Goal: Task Accomplishment & Management: Use online tool/utility

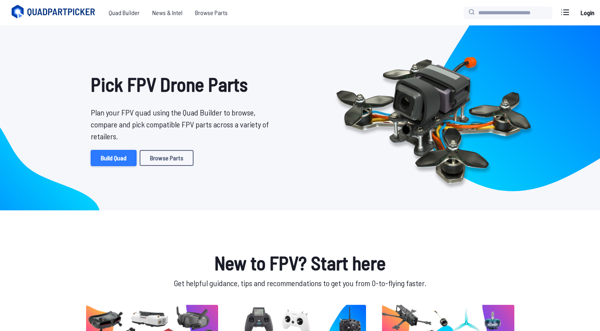
click at [115, 159] on link "Build Quad" at bounding box center [114, 158] width 46 height 16
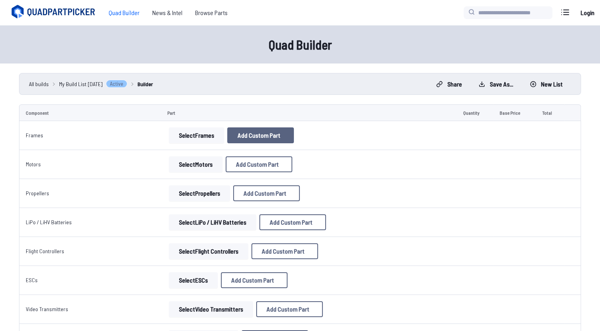
click at [246, 137] on span "Add Custom Part" at bounding box center [258, 135] width 43 height 6
select select "**********"
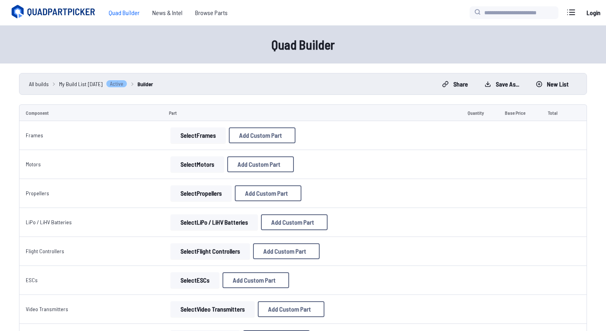
click at [381, 55] on icon at bounding box center [377, 58] width 7 height 7
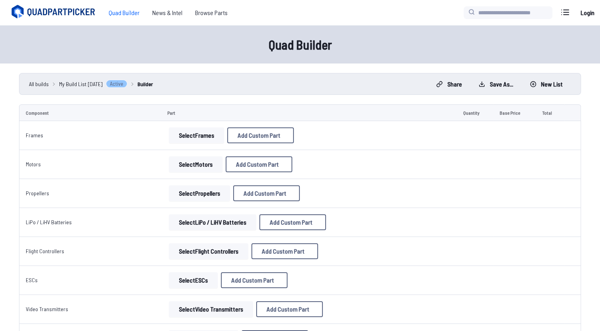
click at [201, 132] on button "Select Frames" at bounding box center [196, 135] width 55 height 16
click at [198, 138] on button "Select Frames" at bounding box center [196, 135] width 55 height 16
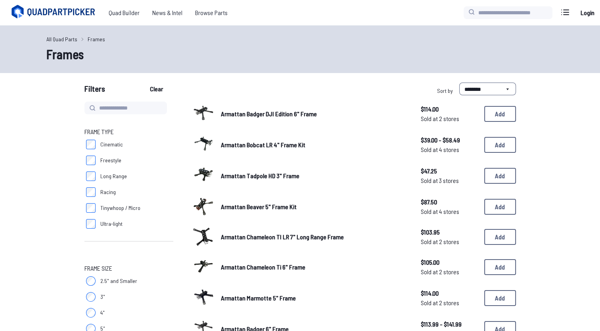
click at [198, 138] on img at bounding box center [203, 143] width 22 height 22
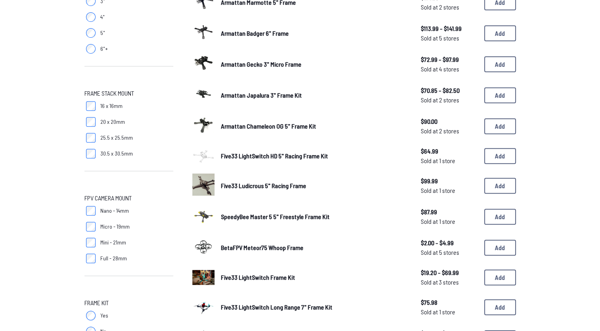
scroll to position [261, 0]
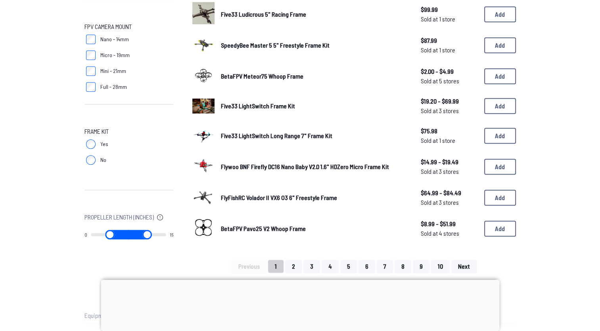
scroll to position [467, 0]
click at [207, 130] on img at bounding box center [203, 134] width 22 height 30
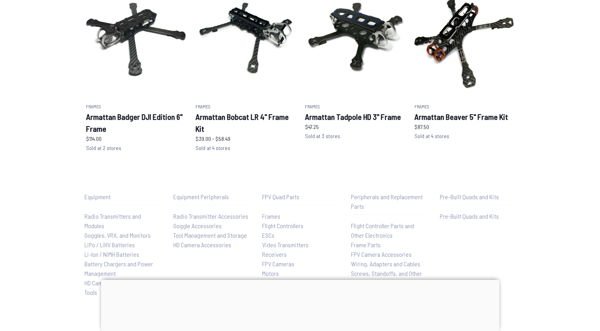
scroll to position [505, 0]
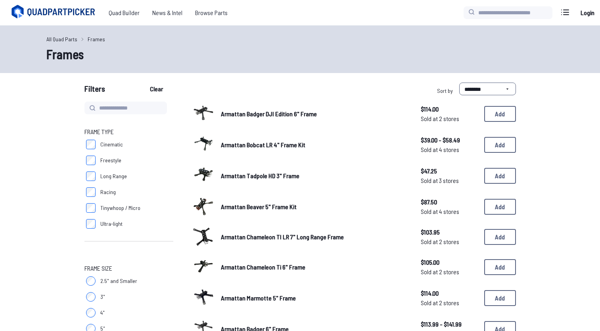
scroll to position [467, 0]
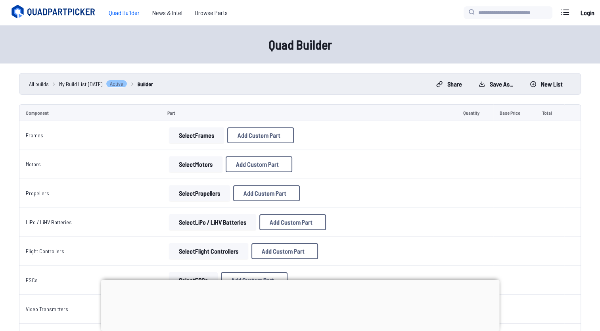
click at [201, 162] on button "Select Motors" at bounding box center [196, 164] width 54 height 16
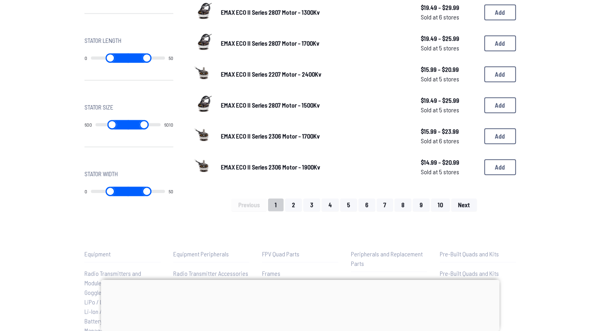
scroll to position [523, 0]
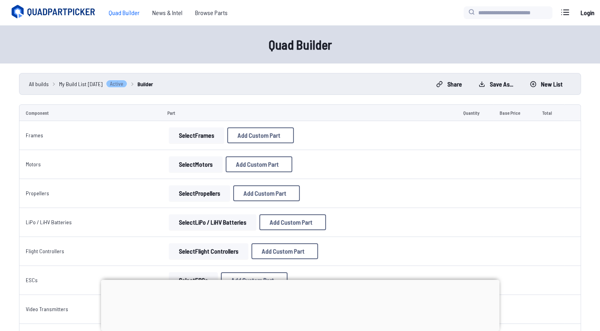
click at [189, 195] on button "Select Propellers" at bounding box center [199, 193] width 61 height 16
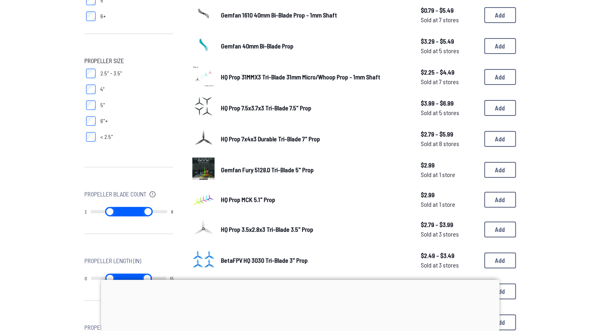
scroll to position [177, 0]
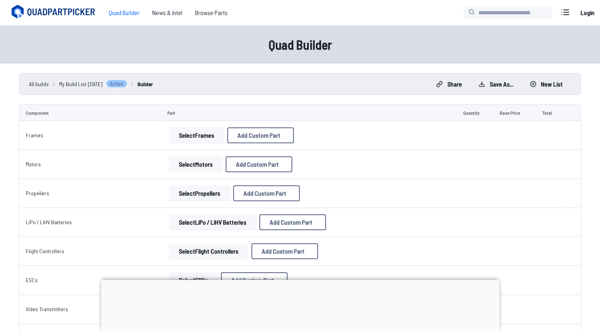
click at [205, 224] on button "Select LiPo / LiHV Batteries" at bounding box center [212, 222] width 87 height 16
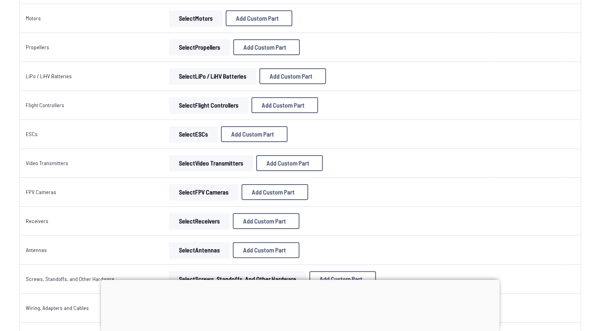
scroll to position [152, 0]
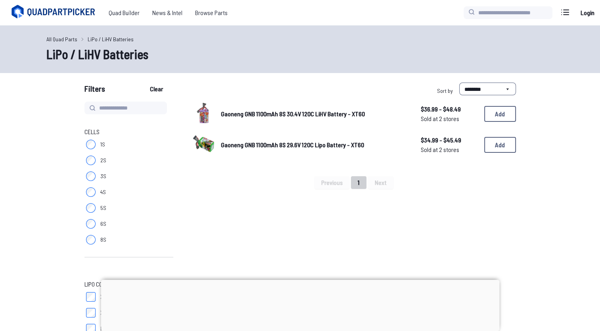
click at [201, 116] on img at bounding box center [203, 112] width 22 height 22
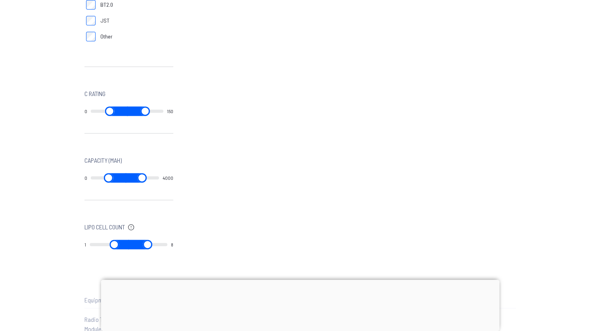
scroll to position [342, 0]
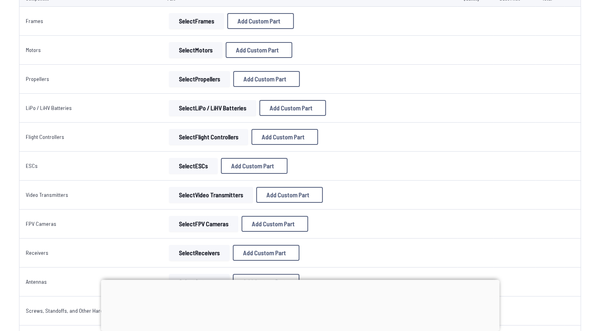
scroll to position [114, 0]
click at [207, 132] on button "Select Flight Controllers" at bounding box center [208, 137] width 79 height 16
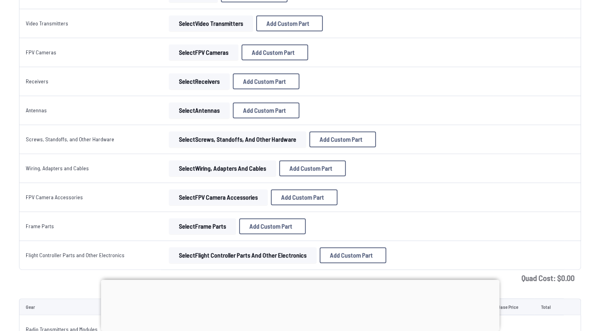
scroll to position [304, 0]
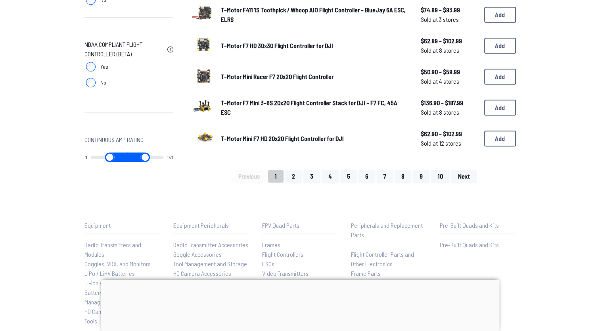
scroll to position [564, 0]
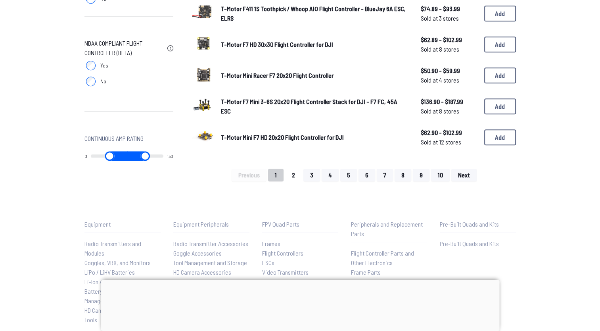
click at [291, 174] on button "2" at bounding box center [293, 174] width 17 height 13
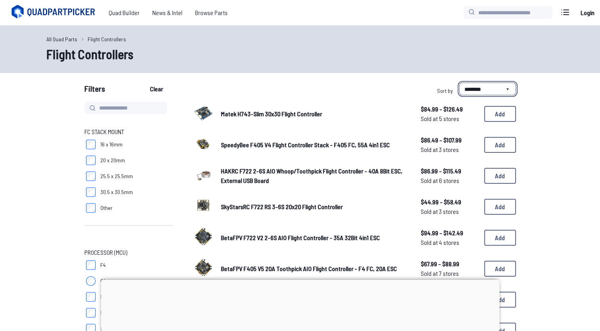
click at [504, 87] on select "**********" at bounding box center [487, 88] width 57 height 13
click at [459, 82] on select "**********" at bounding box center [487, 88] width 57 height 13
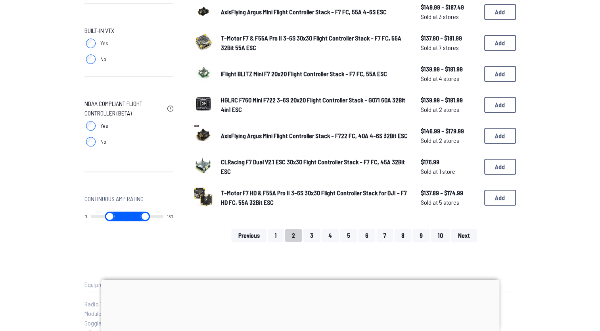
scroll to position [503, 0]
click at [314, 234] on button "3" at bounding box center [311, 235] width 17 height 13
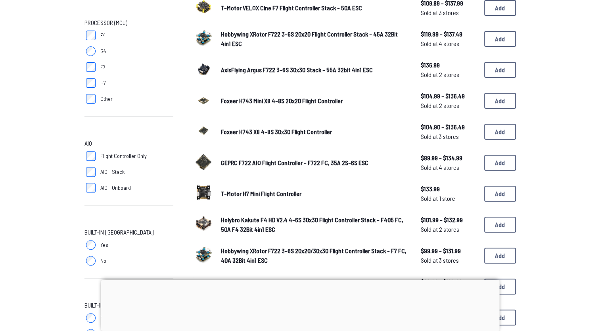
scroll to position [231, 0]
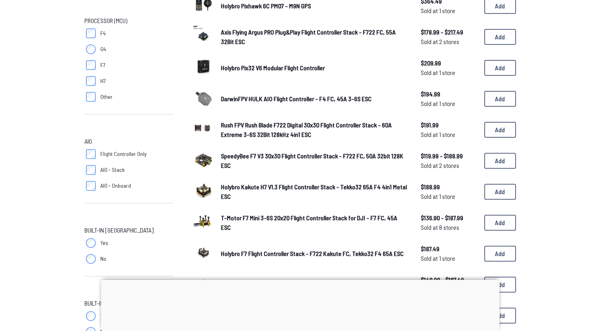
scroll to position [503, 0]
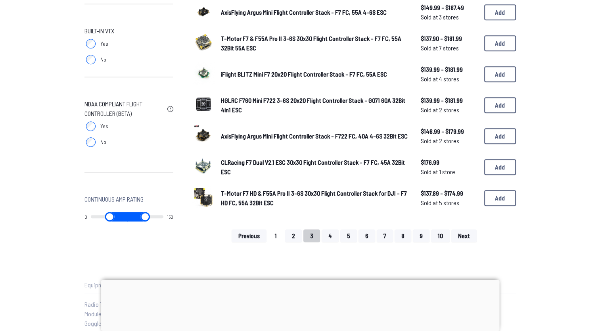
click at [280, 232] on button "1" at bounding box center [275, 235] width 15 height 13
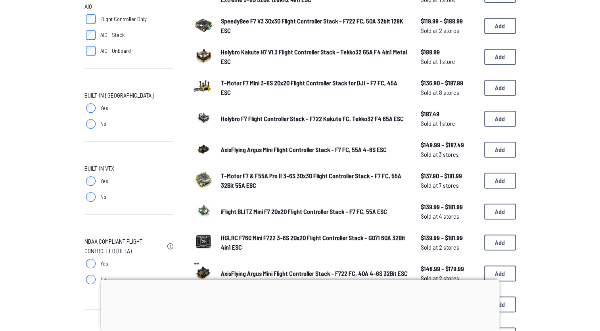
scroll to position [366, 0]
select select "********"
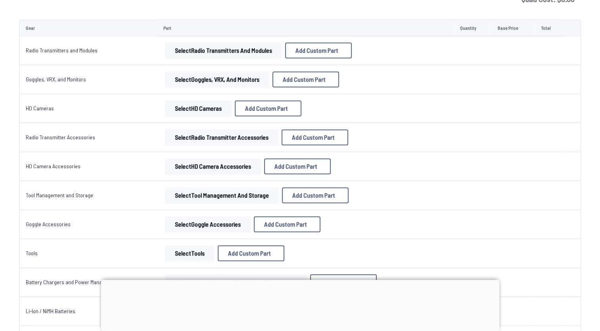
scroll to position [304, 0]
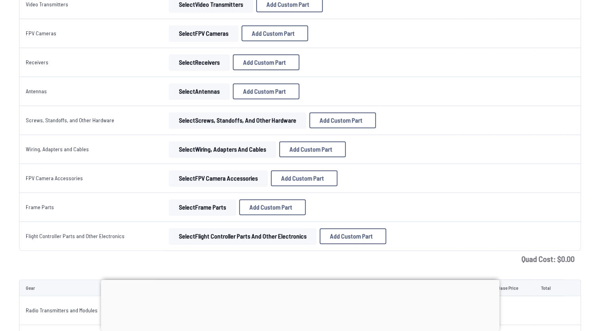
click at [187, 59] on button "Select Receivers" at bounding box center [199, 62] width 61 height 16
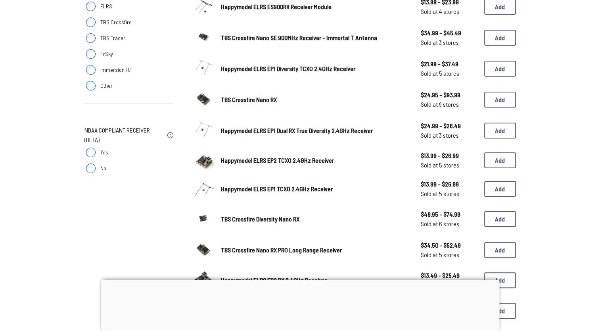
scroll to position [138, 0]
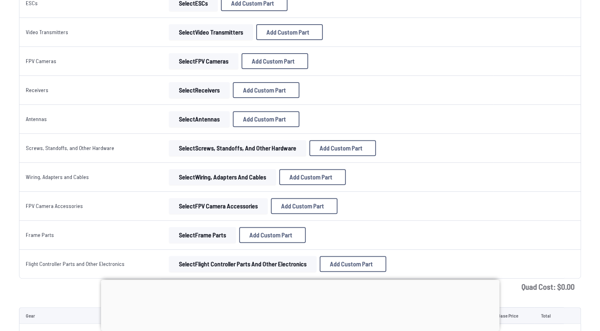
scroll to position [277, 0]
click at [200, 63] on button "Select FPV Cameras" at bounding box center [203, 61] width 69 height 16
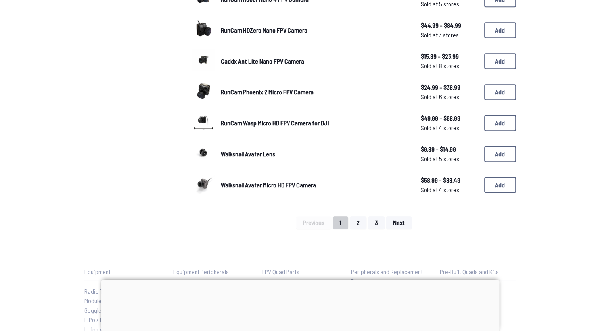
scroll to position [513, 0]
click at [355, 222] on button "2" at bounding box center [358, 222] width 17 height 13
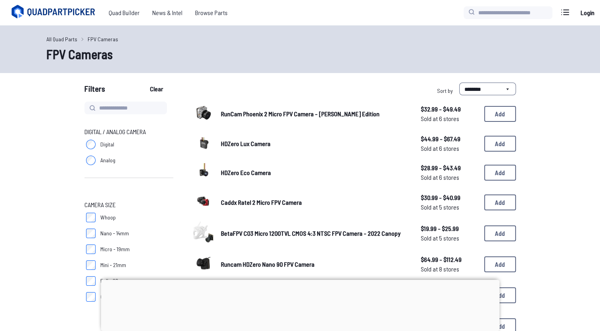
scroll to position [513, 0]
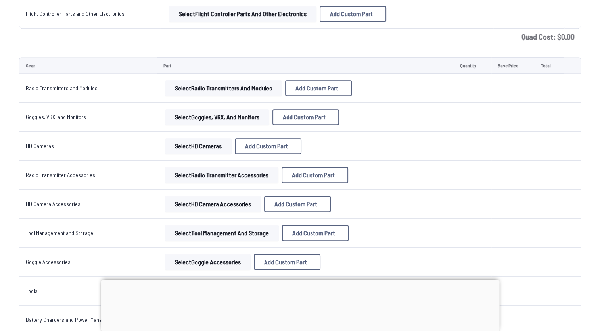
scroll to position [528, 0]
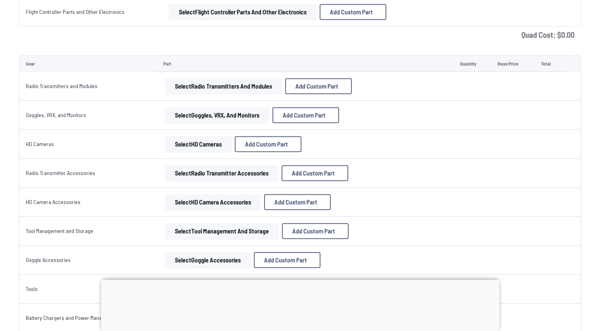
click at [195, 110] on button "Select Goggles, VRX, and Monitors" at bounding box center [217, 115] width 104 height 16
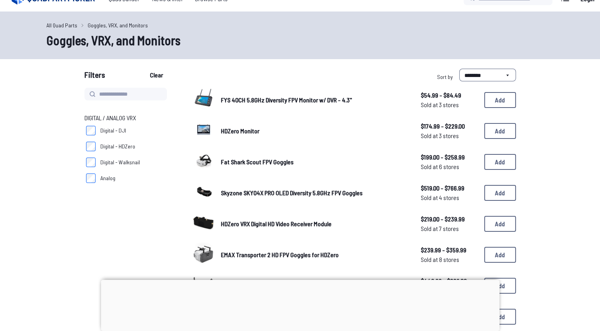
scroll to position [6, 0]
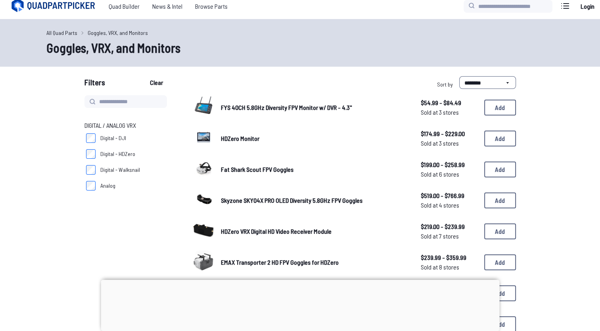
click at [237, 166] on span "Fat Shark Scout FPV Goggles" at bounding box center [257, 169] width 73 height 8
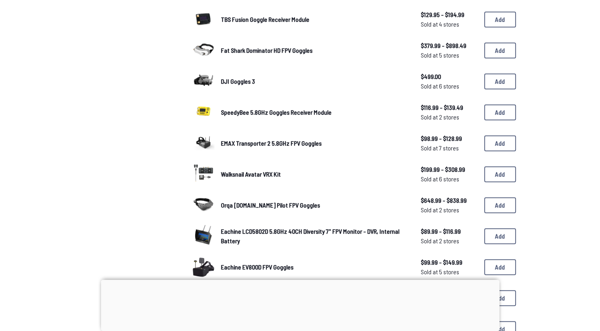
scroll to position [373, 0]
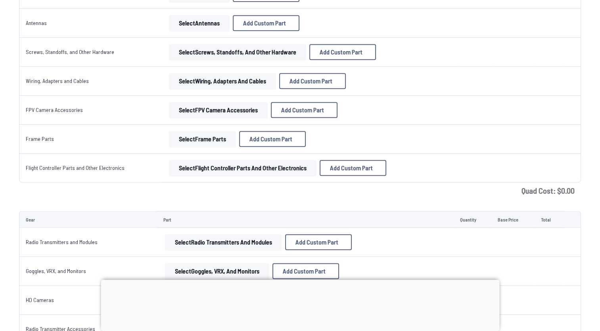
scroll to position [528, 0]
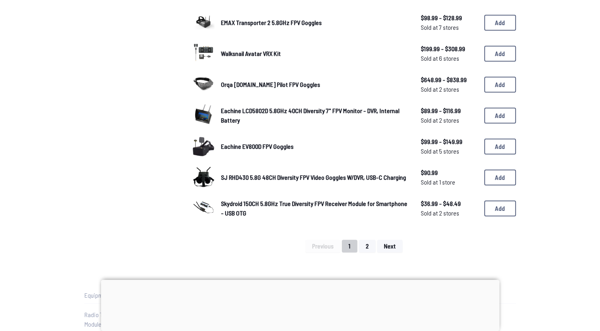
scroll to position [493, 0]
click at [203, 145] on img at bounding box center [203, 145] width 22 height 22
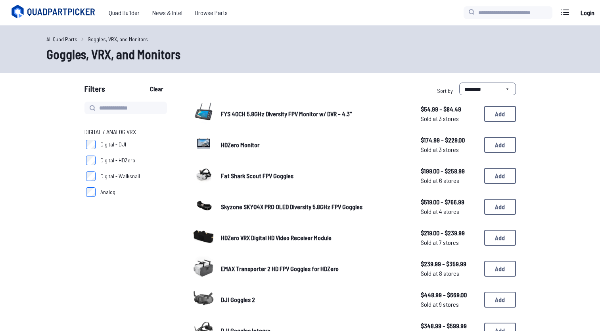
scroll to position [493, 0]
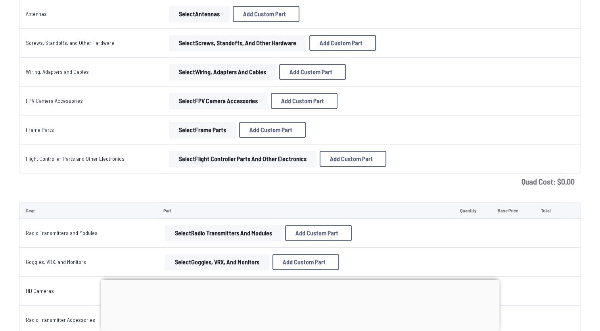
scroll to position [374, 0]
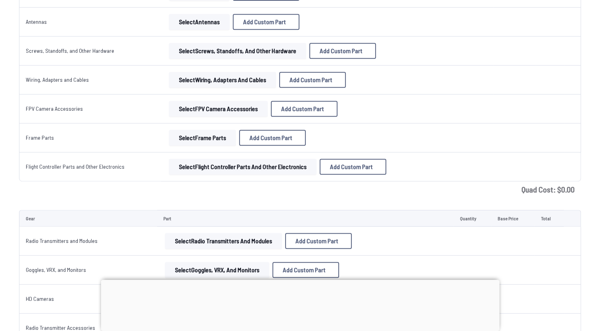
click at [201, 136] on button "Select Frame Parts" at bounding box center [202, 138] width 67 height 16
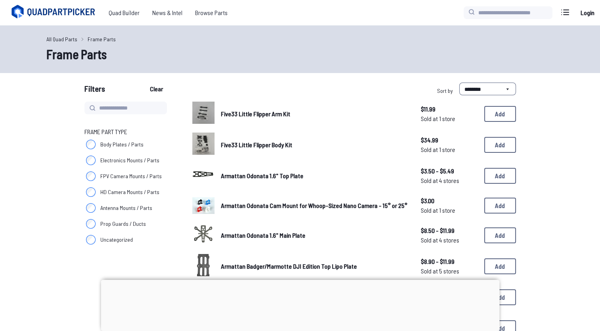
click at [205, 110] on img at bounding box center [203, 113] width 22 height 30
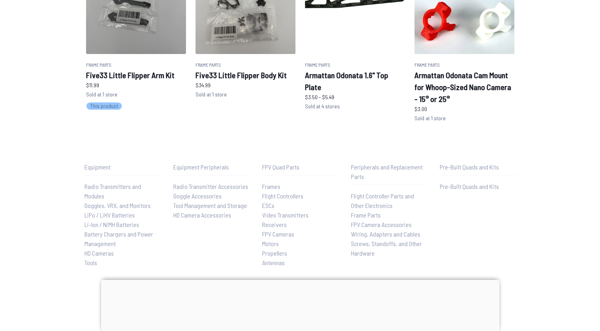
scroll to position [445, 0]
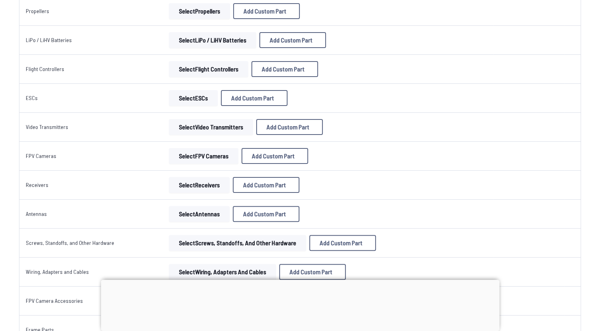
scroll to position [180, 0]
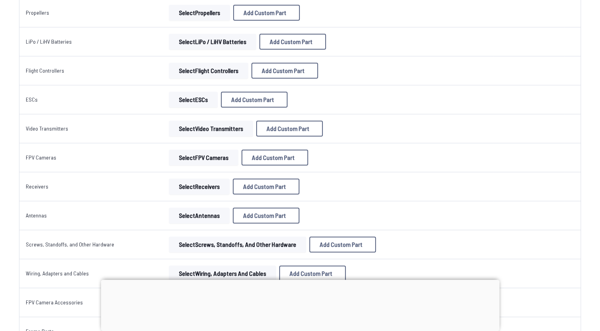
click at [184, 98] on button "Select ESCs" at bounding box center [193, 100] width 49 height 16
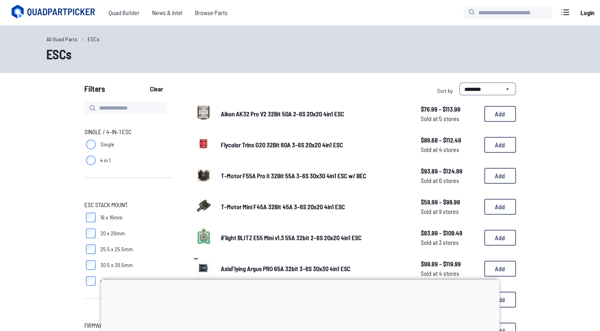
click at [200, 171] on img at bounding box center [203, 174] width 22 height 22
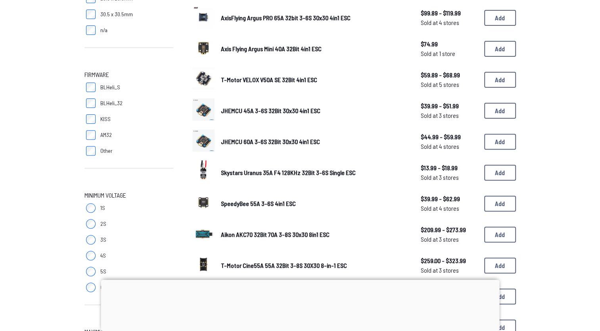
scroll to position [258, 0]
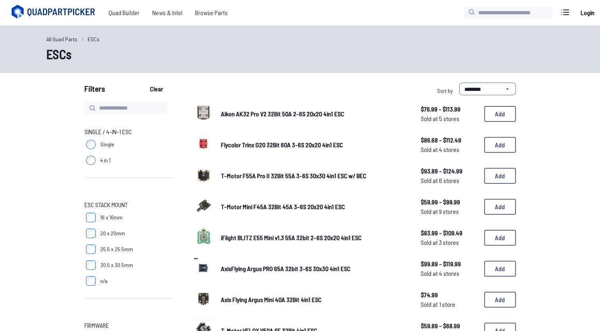
scroll to position [259, 0]
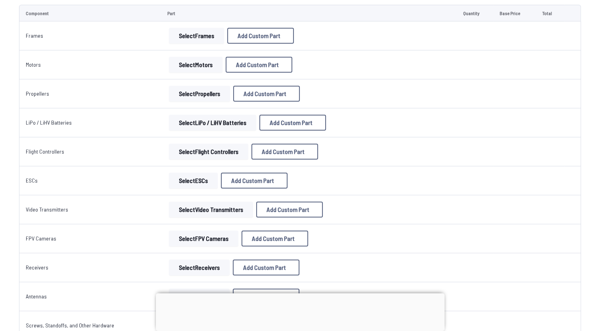
scroll to position [99, 0]
click at [193, 210] on button "Select Video Transmitters" at bounding box center [211, 210] width 84 height 16
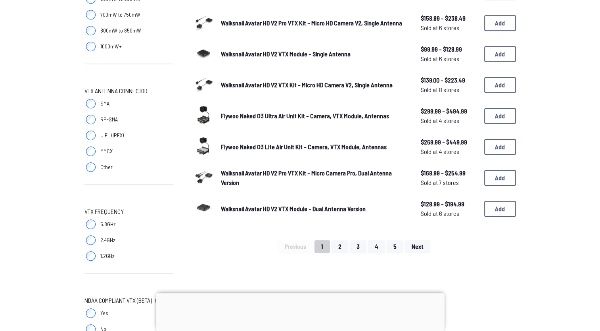
scroll to position [518, 0]
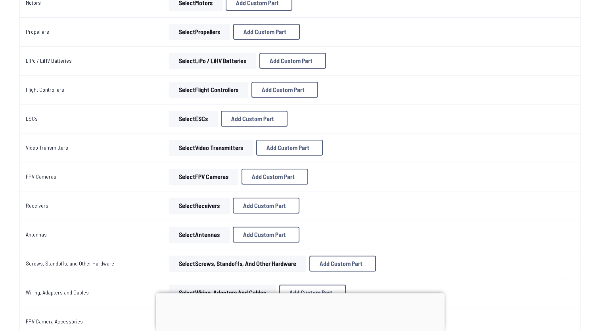
scroll to position [237, 0]
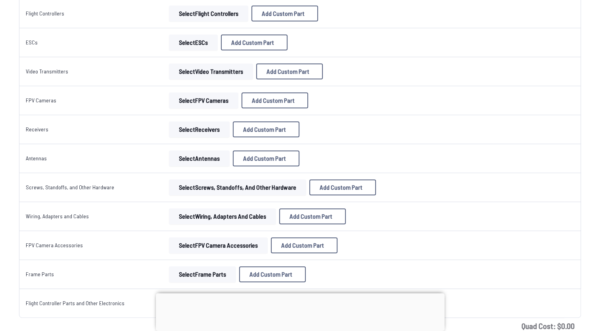
click at [197, 216] on button "Select Wiring, Adapters and Cables" at bounding box center [222, 216] width 107 height 16
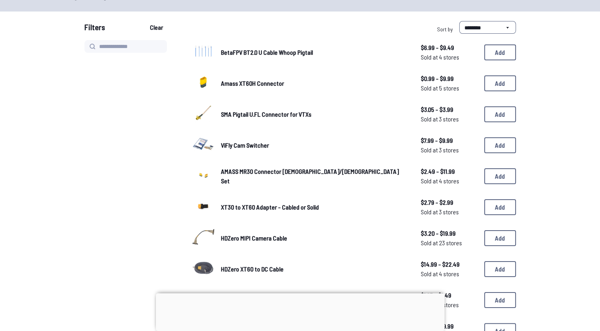
scroll to position [62, 0]
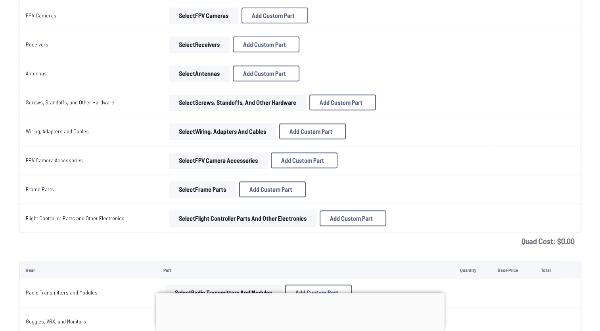
scroll to position [324, 0]
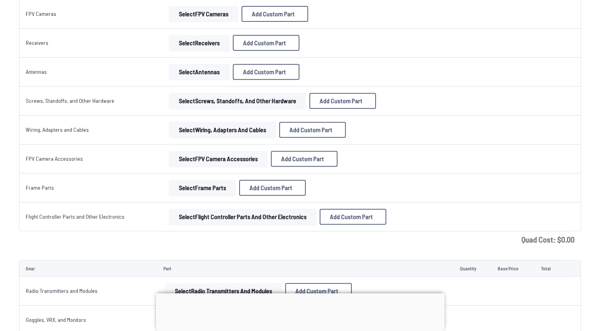
click at [196, 186] on button "Select Frame Parts" at bounding box center [202, 188] width 67 height 16
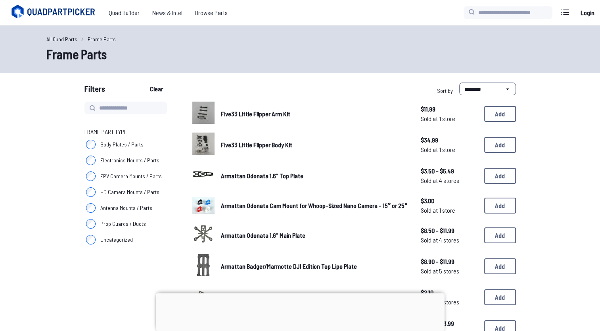
scroll to position [324, 0]
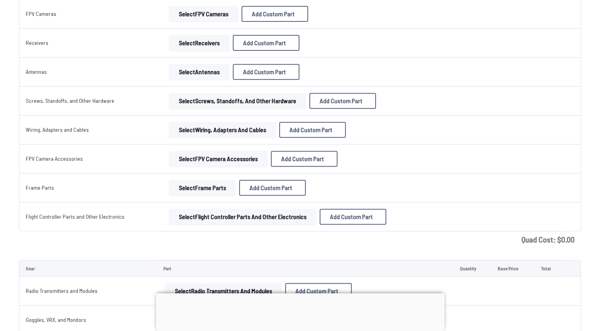
click at [228, 214] on button "Select Flight Controller Parts and Other Electronics" at bounding box center [242, 216] width 147 height 16
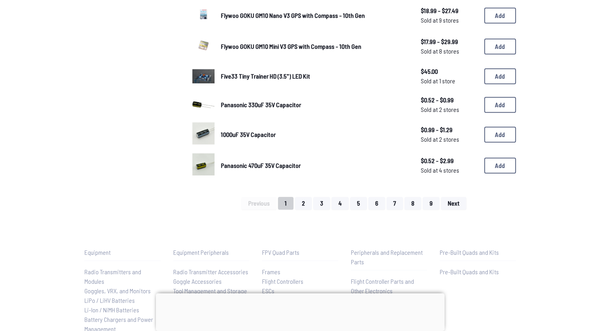
scroll to position [532, 0]
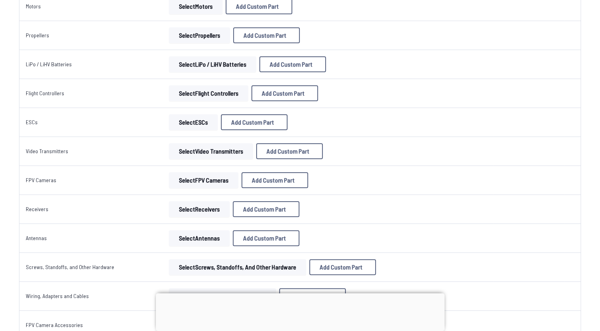
scroll to position [163, 0]
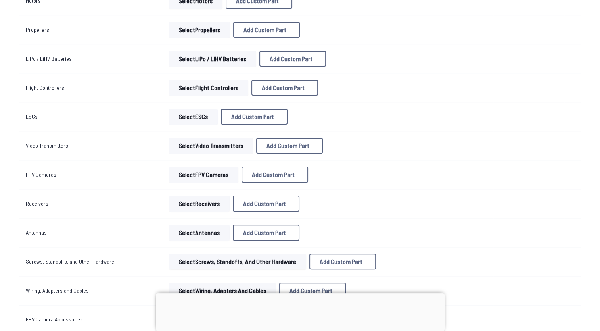
click at [196, 232] on button "Select Antennas" at bounding box center [199, 232] width 61 height 16
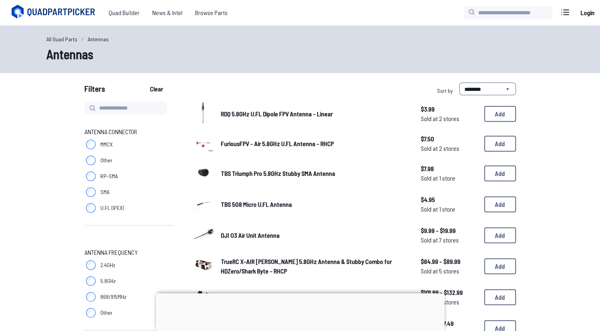
scroll to position [32, 0]
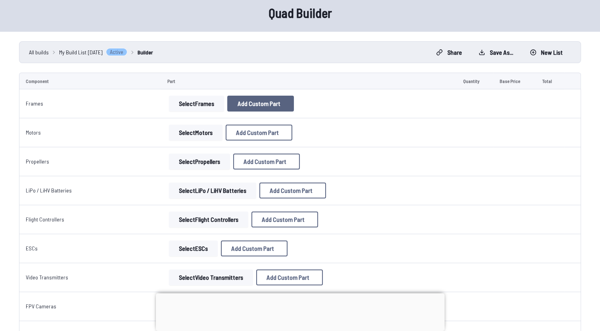
click at [254, 101] on span "Add Custom Part" at bounding box center [258, 103] width 43 height 6
select select "**********"
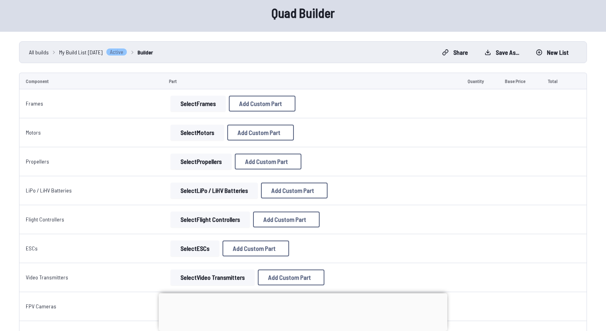
click at [381, 55] on icon at bounding box center [377, 58] width 7 height 7
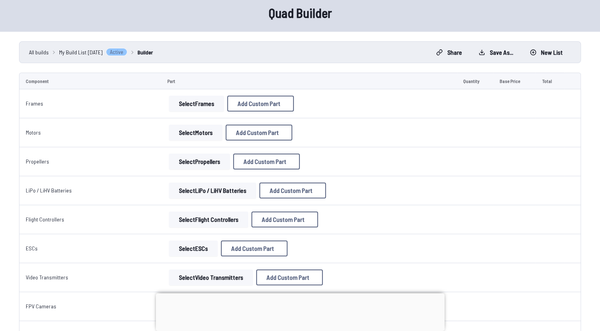
click at [198, 107] on button "Select Frames" at bounding box center [196, 104] width 55 height 16
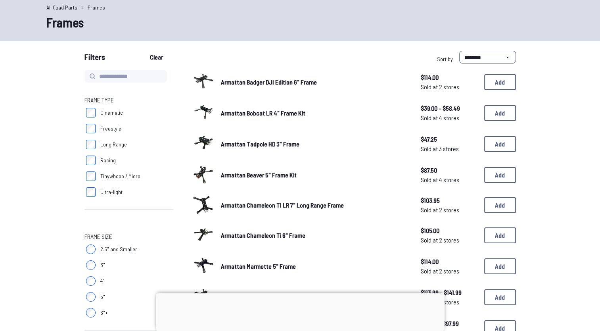
scroll to position [6, 0]
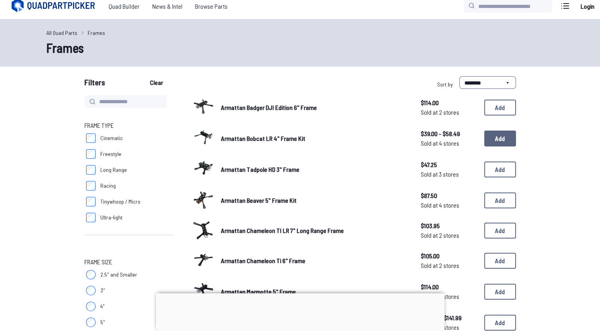
click at [498, 139] on button "Add" at bounding box center [500, 138] width 32 height 16
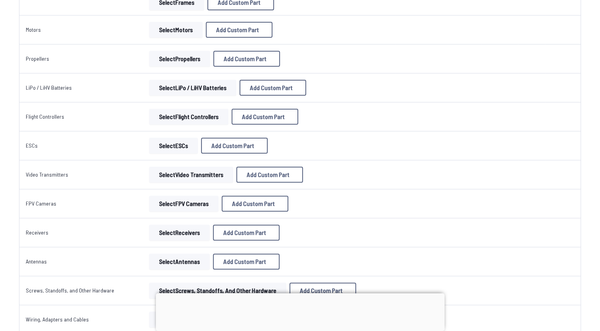
scroll to position [201, 0]
click at [226, 144] on span "Add Custom Part" at bounding box center [232, 146] width 43 height 6
select select "**********"
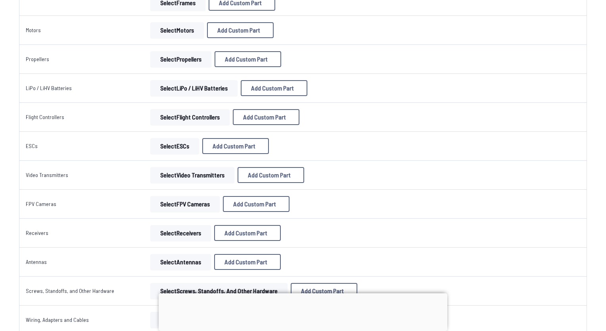
click at [387, 53] on button at bounding box center [377, 58] width 19 height 11
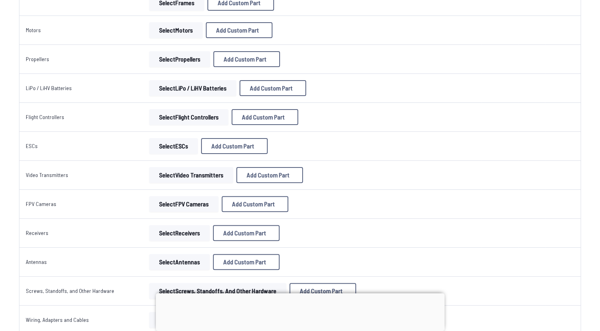
click at [189, 118] on button "Select Flight Controllers" at bounding box center [188, 117] width 79 height 16
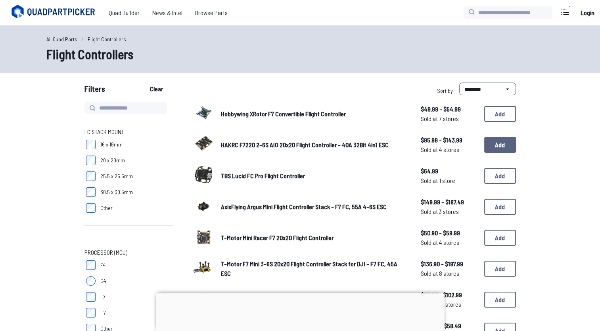
click at [493, 146] on button "Add" at bounding box center [500, 145] width 32 height 16
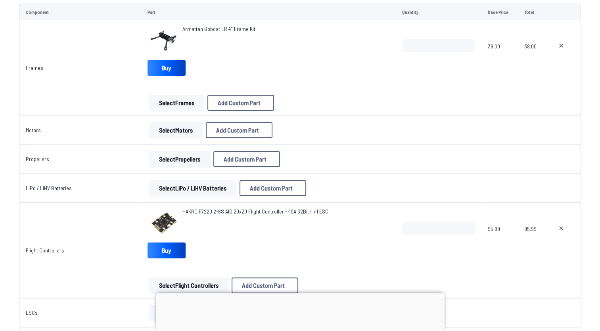
scroll to position [88, 0]
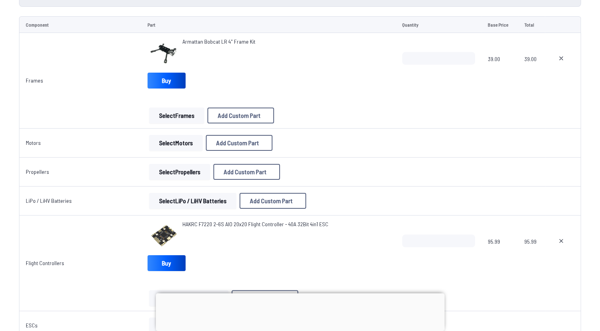
click at [155, 145] on button "Select Motors" at bounding box center [176, 143] width 54 height 16
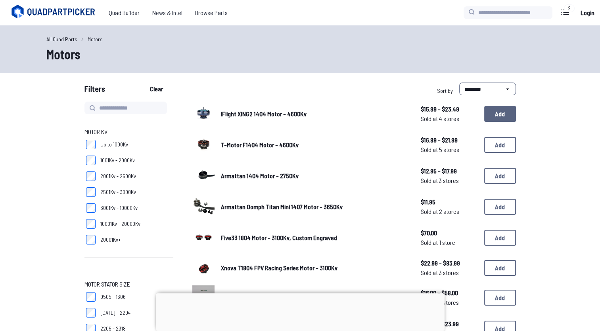
click at [501, 115] on button "Add" at bounding box center [500, 114] width 32 height 16
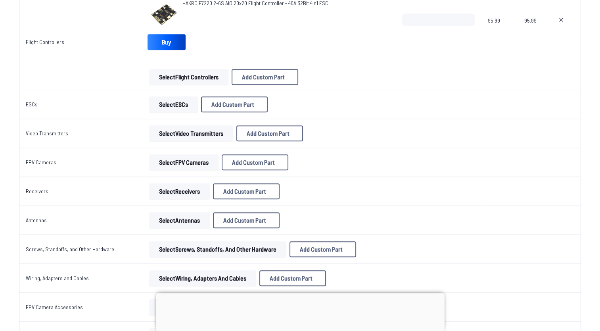
scroll to position [366, 0]
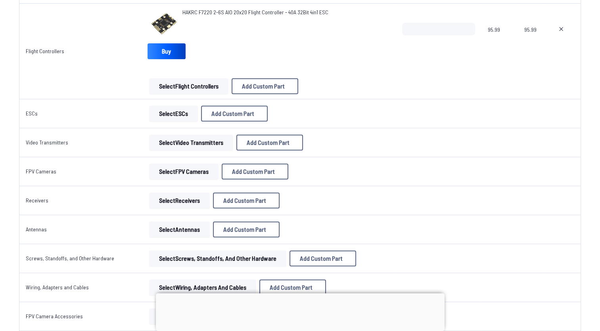
click at [164, 117] on button "Select ESCs" at bounding box center [173, 113] width 49 height 16
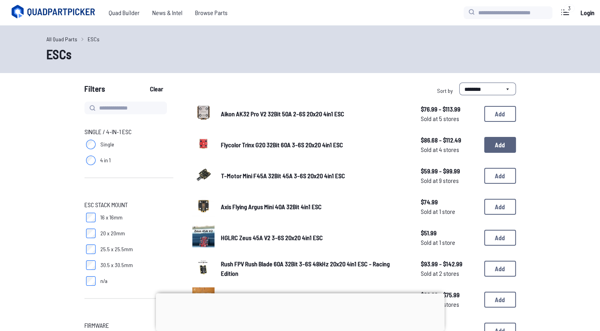
click at [507, 148] on button "Add" at bounding box center [500, 145] width 32 height 16
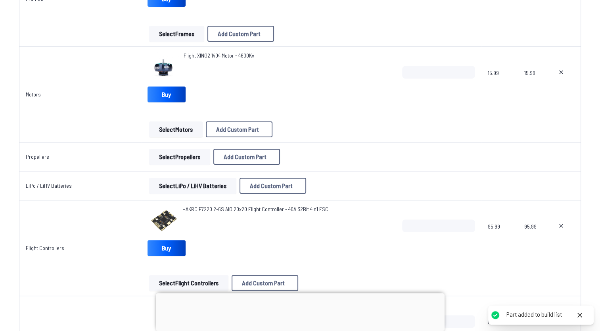
scroll to position [170, 0]
click at [186, 189] on button "Select LiPo / LiHV Batteries" at bounding box center [192, 186] width 87 height 16
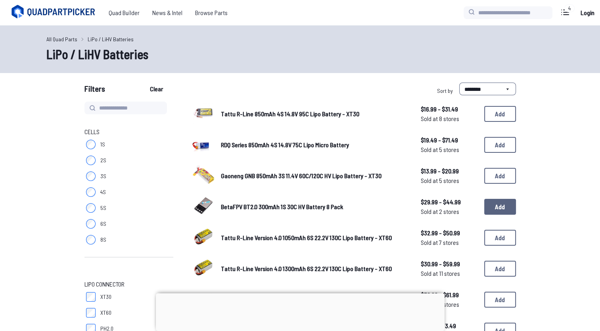
click at [500, 204] on button "Add" at bounding box center [500, 207] width 32 height 16
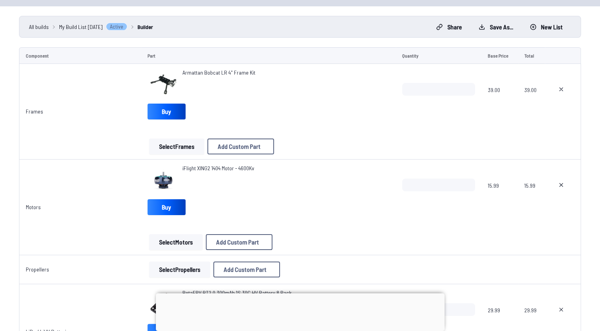
scroll to position [52, 0]
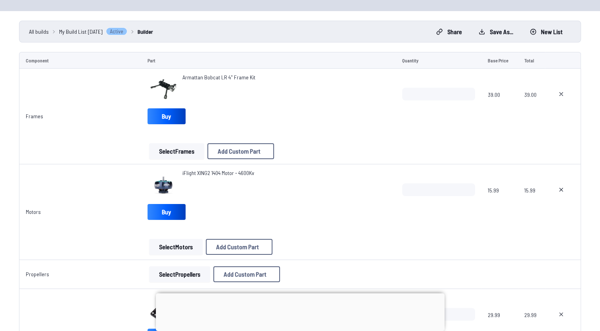
click at [373, 114] on div "Armattan Bobcat LR 4" Frame Kit Buy" at bounding box center [268, 100] width 242 height 54
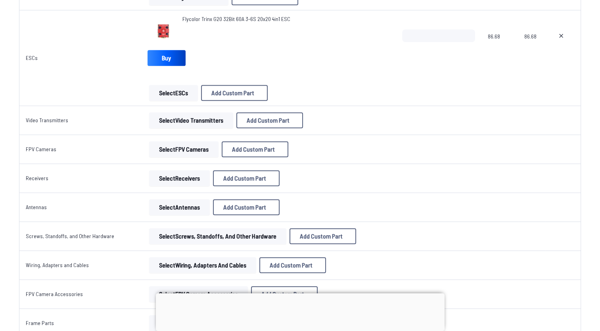
scroll to position [523, 0]
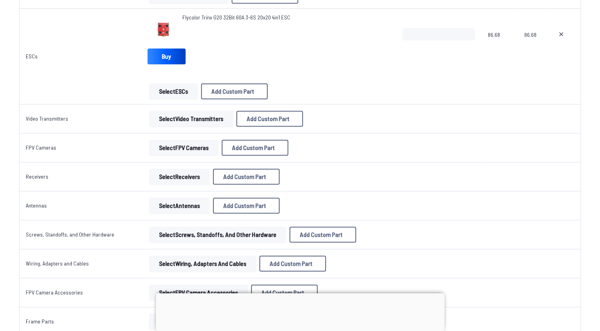
click at [170, 117] on button "Select Video Transmitters" at bounding box center [191, 119] width 84 height 16
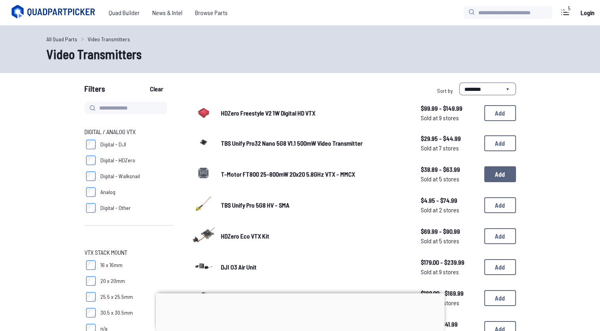
click at [501, 170] on button "Add" at bounding box center [500, 174] width 32 height 16
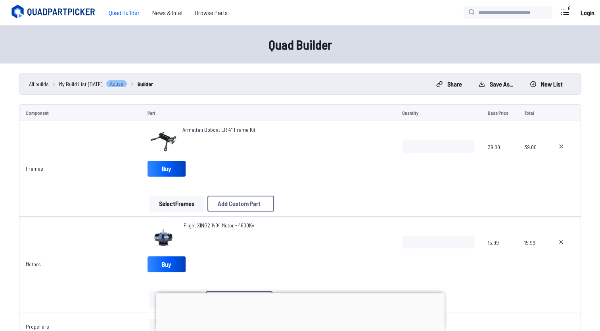
drag, startPoint x: 444, startPoint y: 180, endPoint x: 344, endPoint y: 155, distance: 103.5
click at [344, 155] on div "Armattan Bobcat LR 4" Frame Kit" at bounding box center [268, 142] width 242 height 32
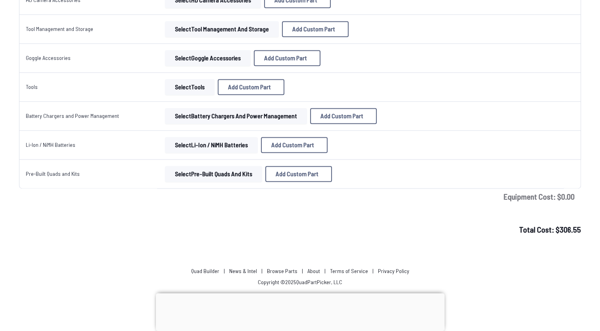
scroll to position [1136, 0]
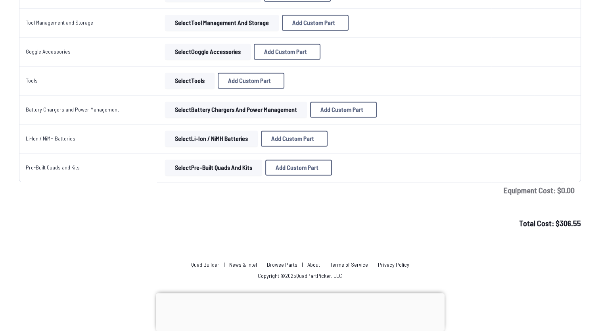
click at [234, 165] on button "Select Pre-Built Quads and Kits" at bounding box center [213, 167] width 97 height 16
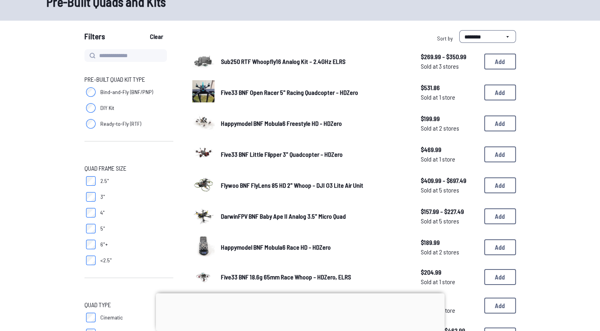
scroll to position [52, 0]
click at [206, 122] on img at bounding box center [203, 122] width 22 height 22
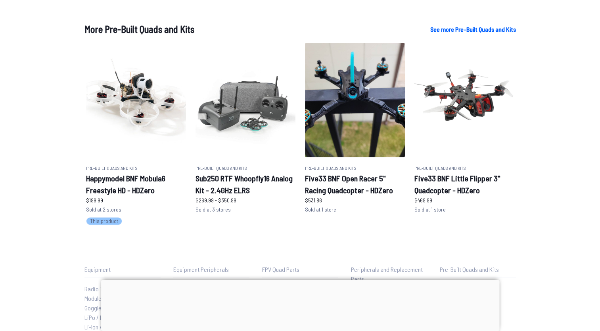
scroll to position [466, 0]
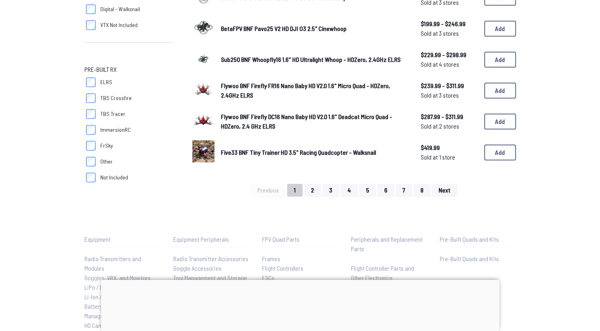
scroll to position [544, 0]
click at [305, 189] on div "Previous 1 2 3 4 5 6 7 8 Next" at bounding box center [353, 190] width 323 height 13
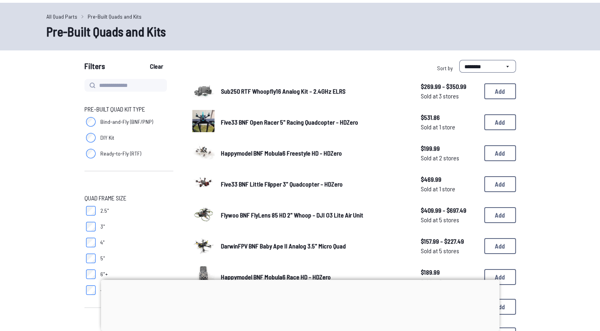
scroll to position [0, 0]
